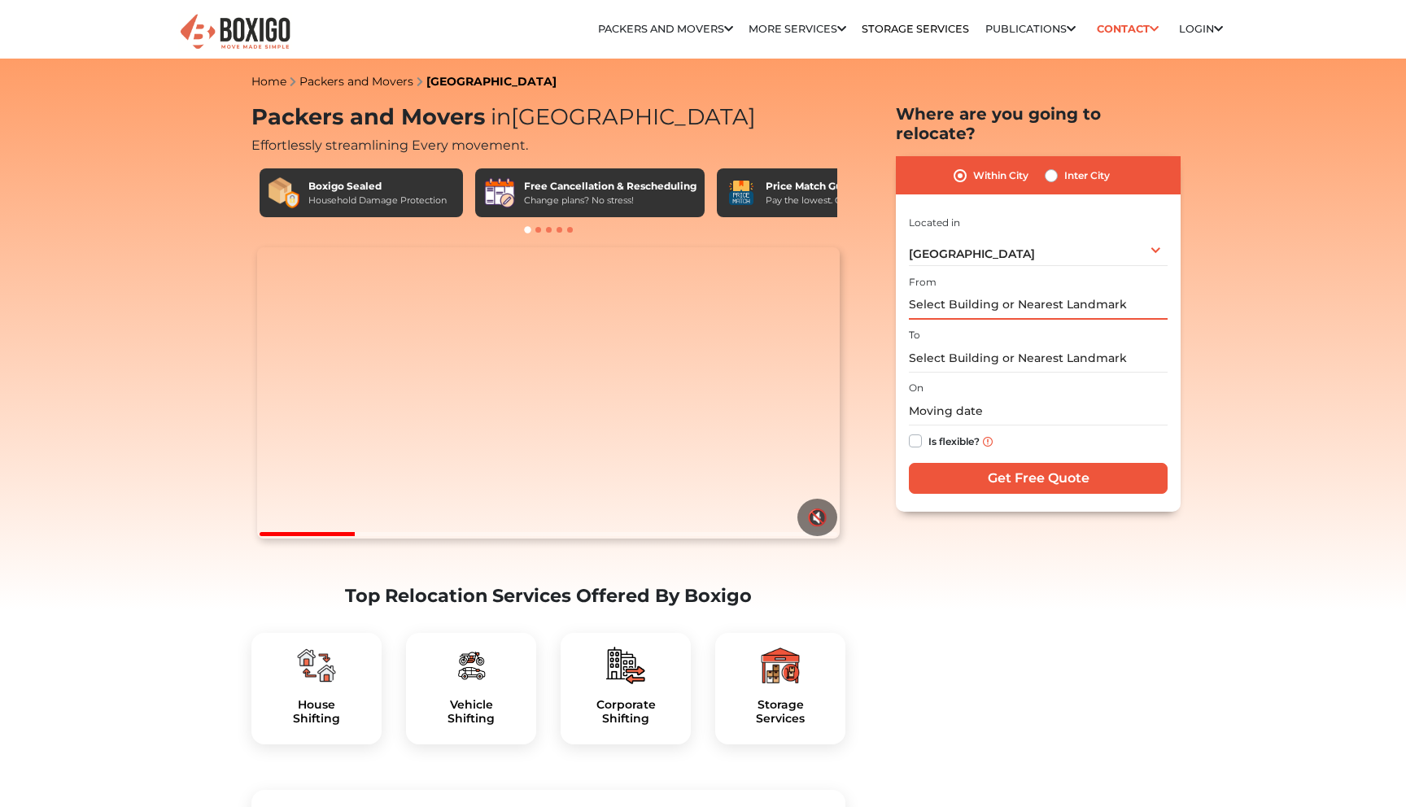
click at [1000, 291] on input "text" at bounding box center [1038, 305] width 259 height 28
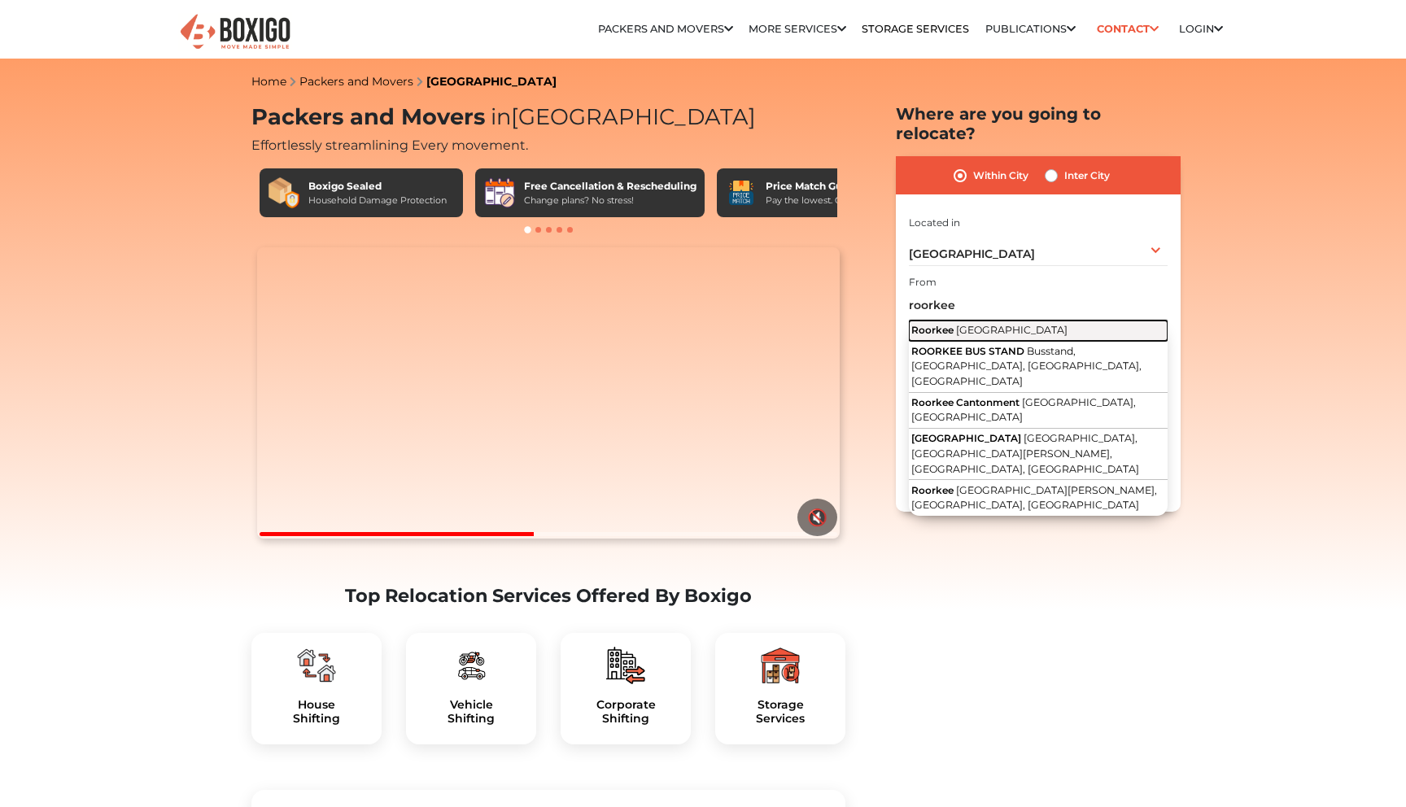
click at [1027, 320] on button "[GEOGRAPHIC_DATA] [GEOGRAPHIC_DATA]" at bounding box center [1038, 330] width 259 height 21
type input "[GEOGRAPHIC_DATA], [GEOGRAPHIC_DATA]"
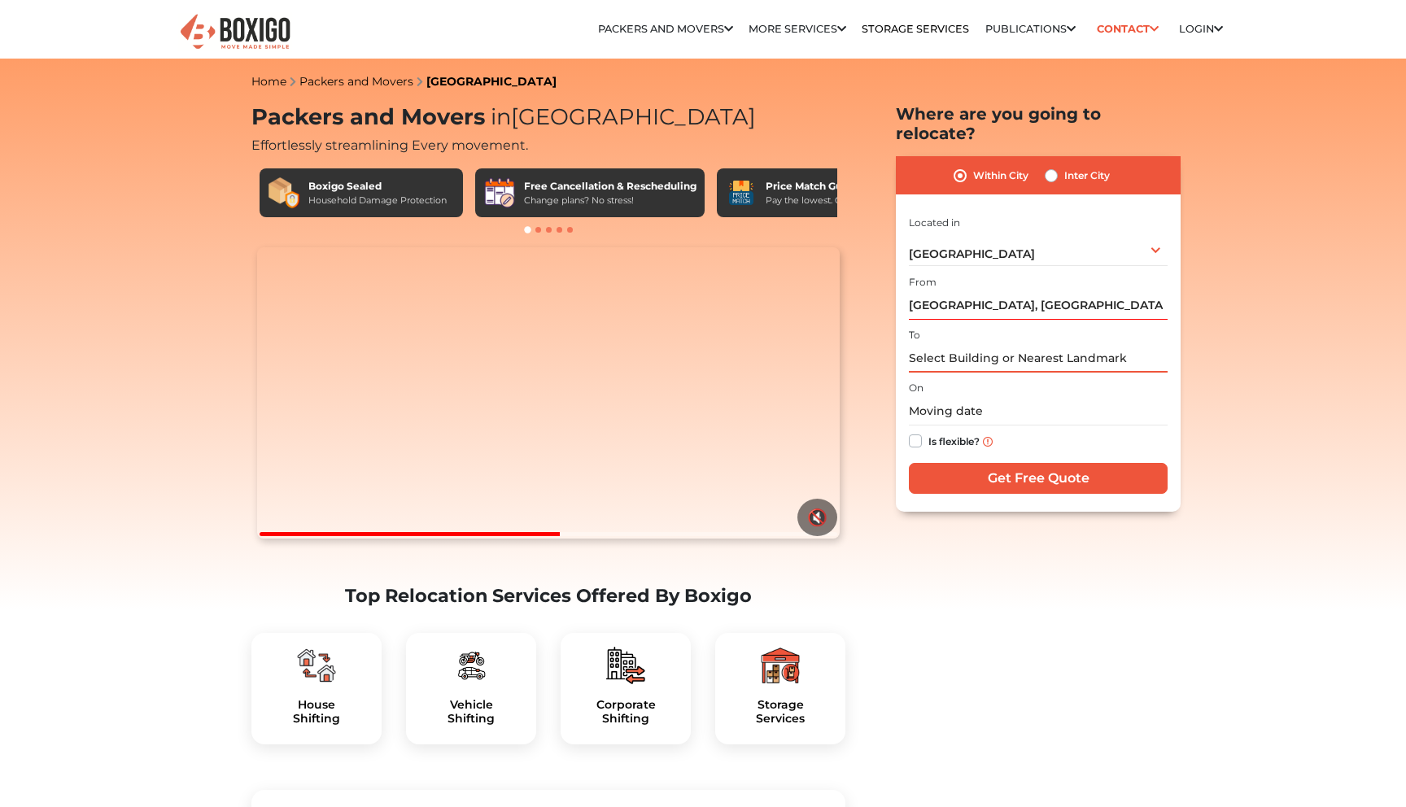
click at [1004, 344] on input "text" at bounding box center [1038, 358] width 259 height 28
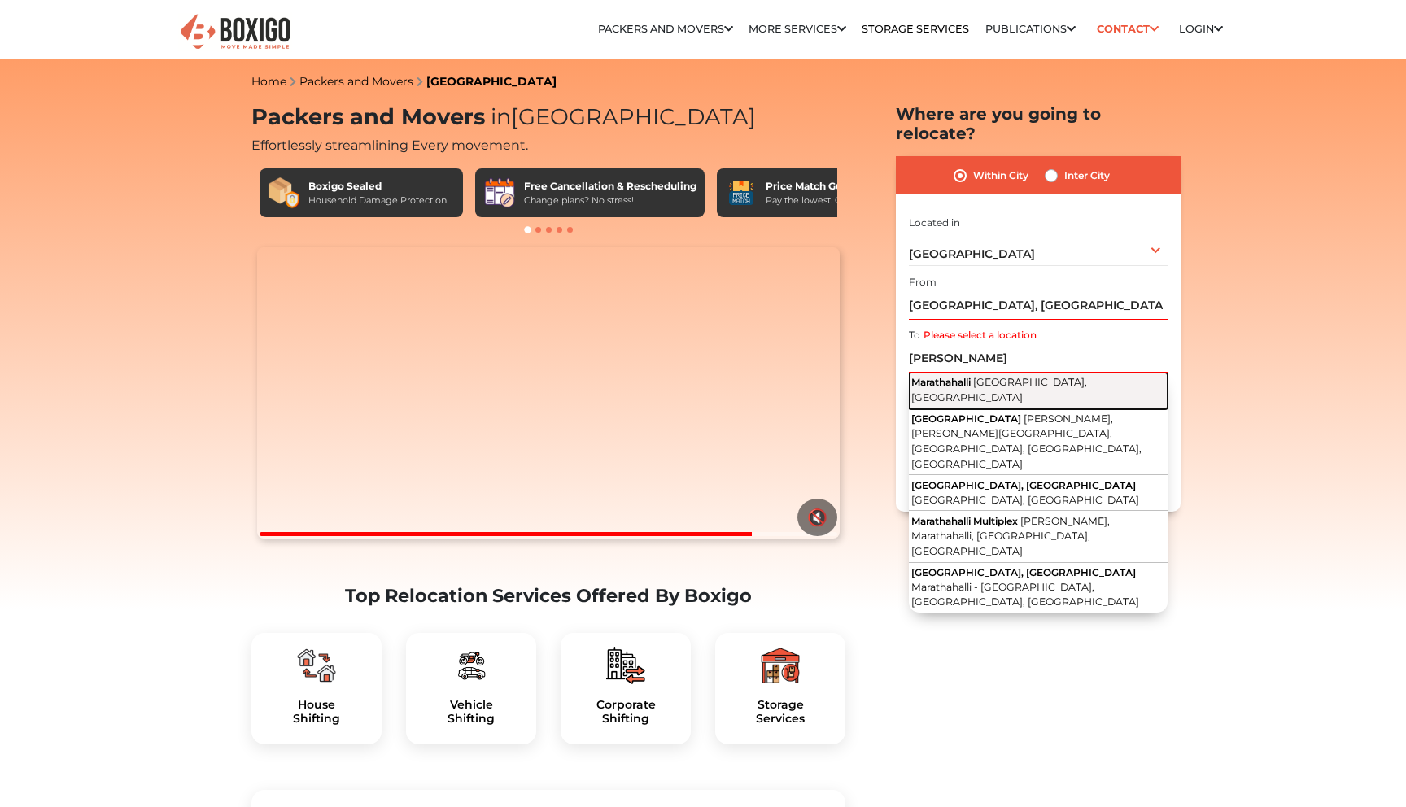
click at [1008, 376] on span "[GEOGRAPHIC_DATA], [GEOGRAPHIC_DATA]" at bounding box center [999, 390] width 176 height 28
type input "Marathahalli, [GEOGRAPHIC_DATA], [GEOGRAPHIC_DATA]"
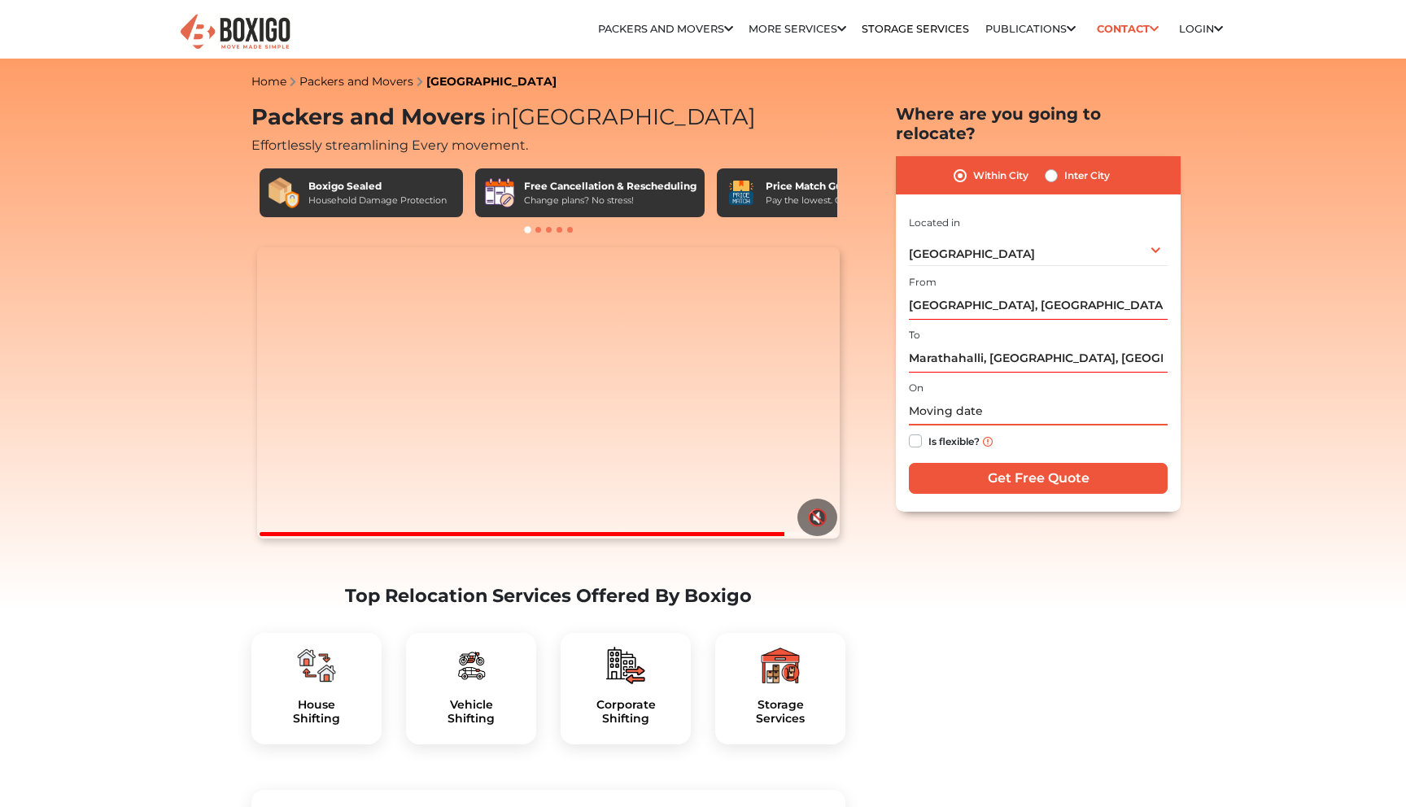
click at [938, 397] on input "text" at bounding box center [1038, 411] width 259 height 28
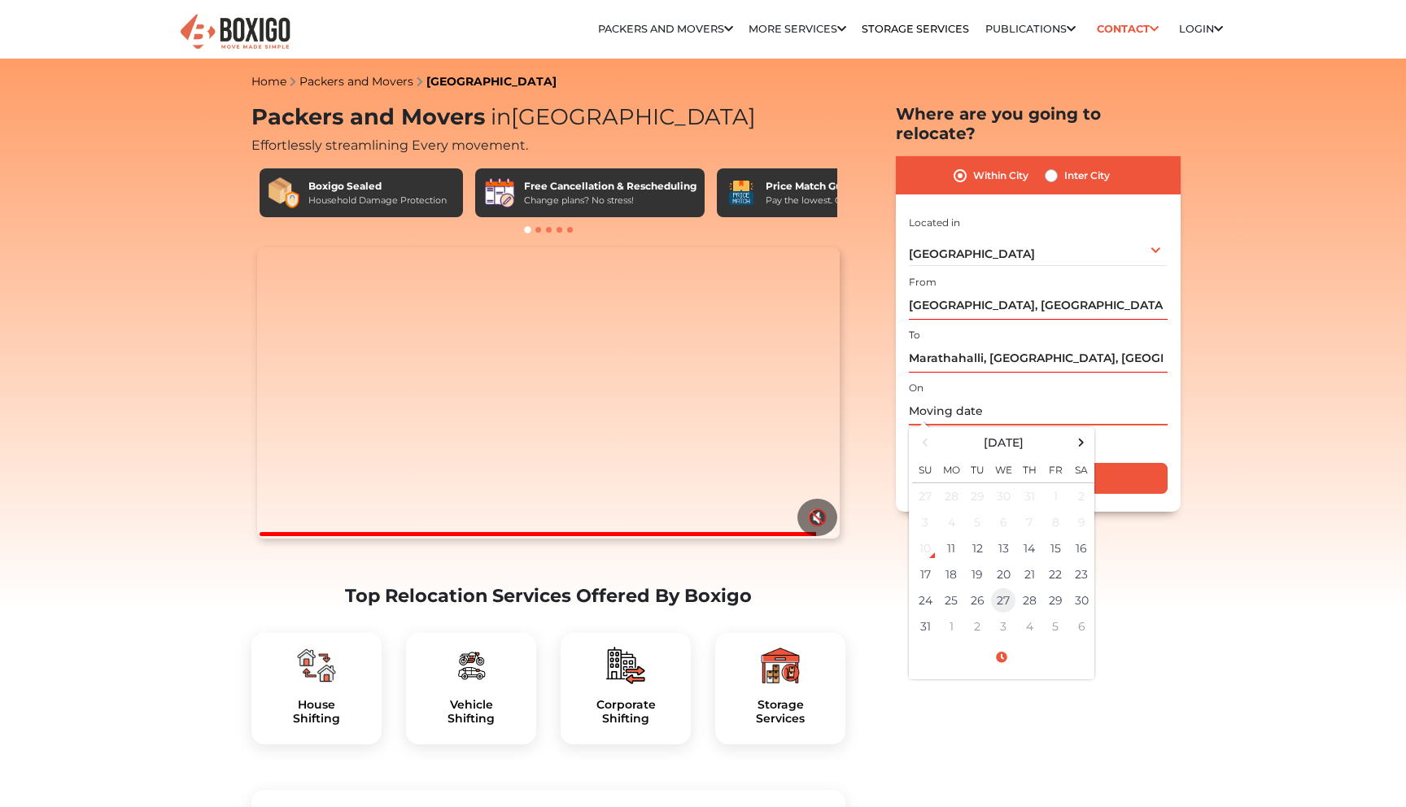
click at [990, 587] on td "27" at bounding box center [1003, 600] width 26 height 26
type input "[DATE] 12:00 AM"
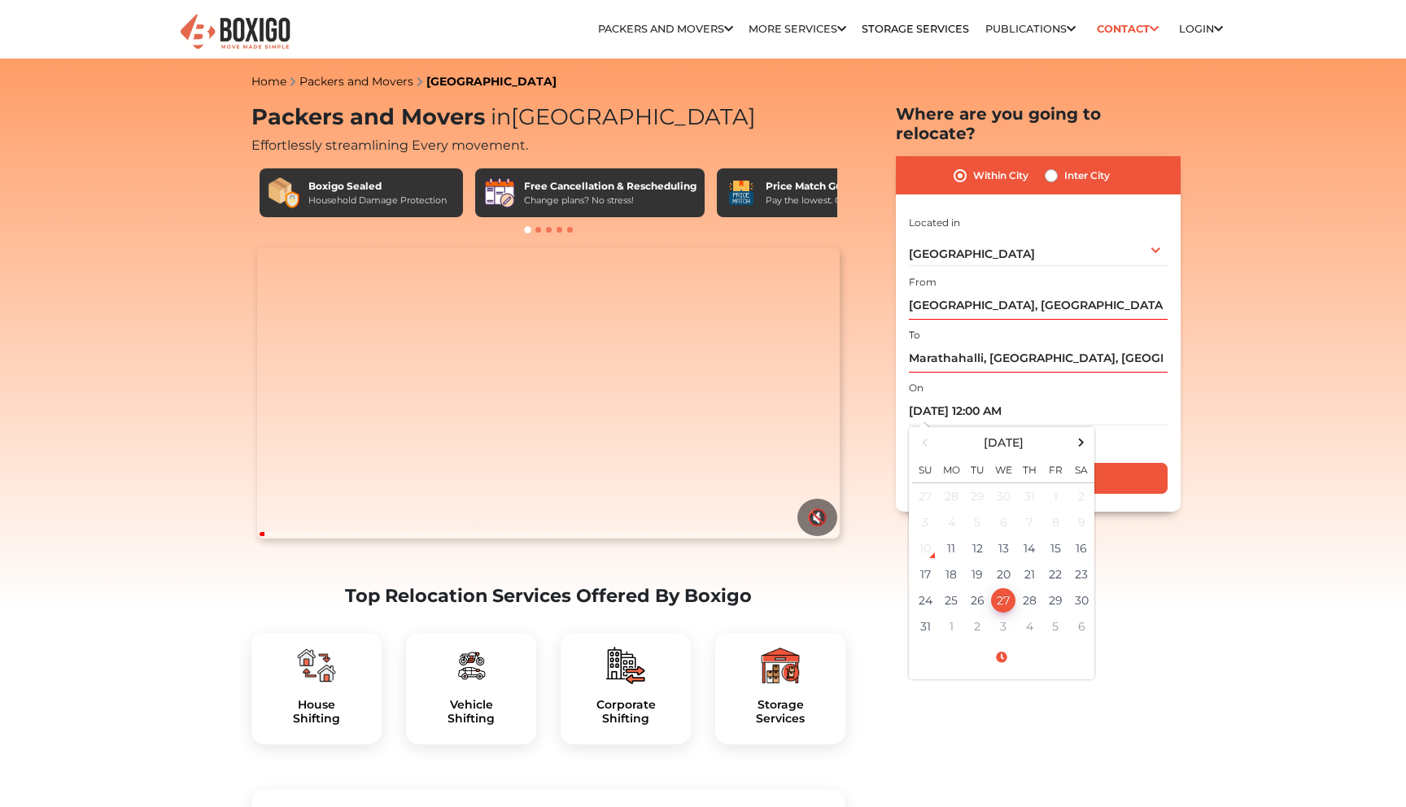
click at [1145, 377] on div "On [DATE] 12:00 AM [DATE] Su Mo Tu We Th Fr Sa 27 28 29 30 31 1 2 3 4 5 6 7 8 9…" at bounding box center [1038, 417] width 259 height 80
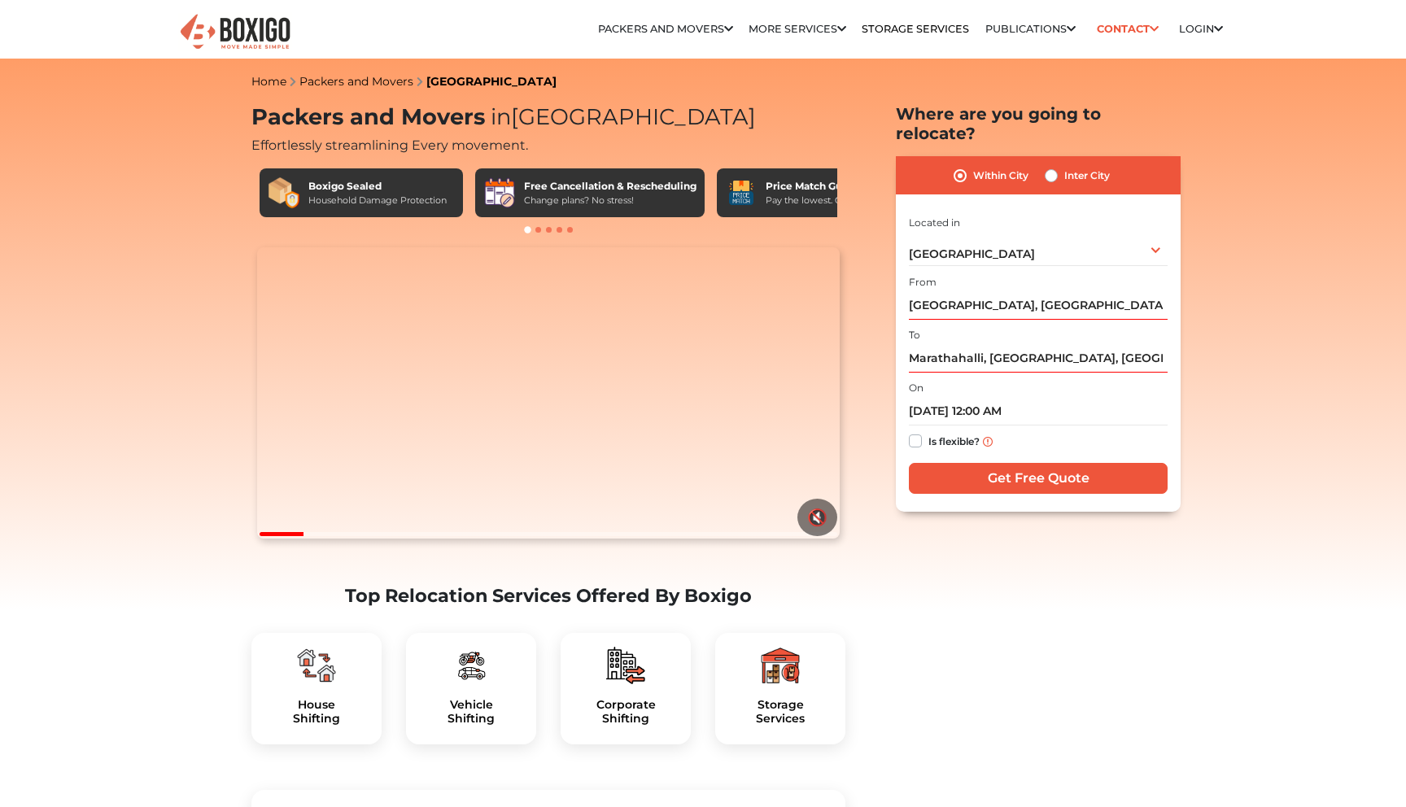
click at [928, 431] on label "Is flexible?" at bounding box center [953, 439] width 51 height 17
click at [913, 431] on input "Is flexible?" at bounding box center [915, 439] width 13 height 16
checkbox input "true"
click at [1007, 463] on input "Get Free Quote" at bounding box center [1038, 478] width 259 height 31
click at [1065, 291] on input "[GEOGRAPHIC_DATA], [GEOGRAPHIC_DATA]" at bounding box center [1038, 305] width 259 height 28
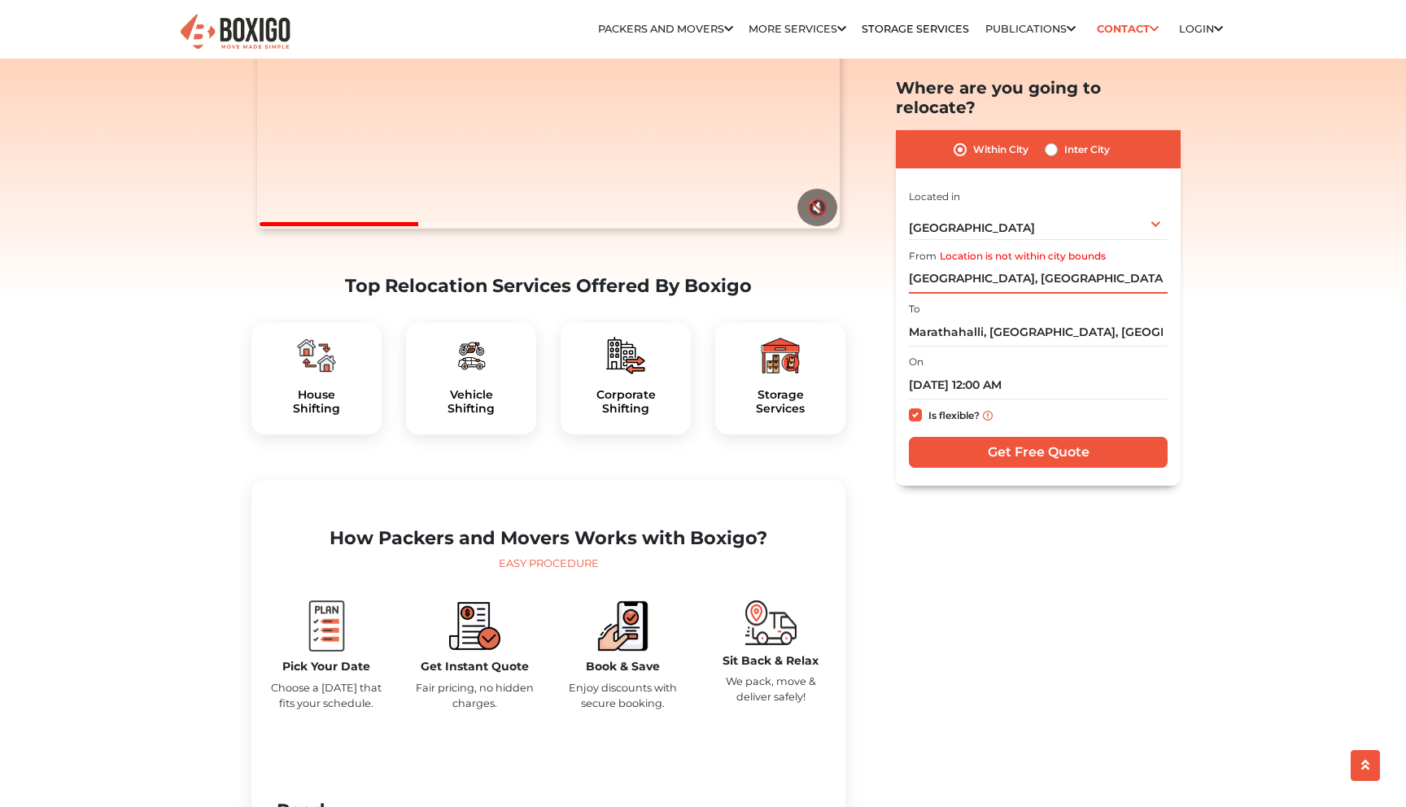
scroll to position [613, 0]
